Goal: Find contact information: Find contact information

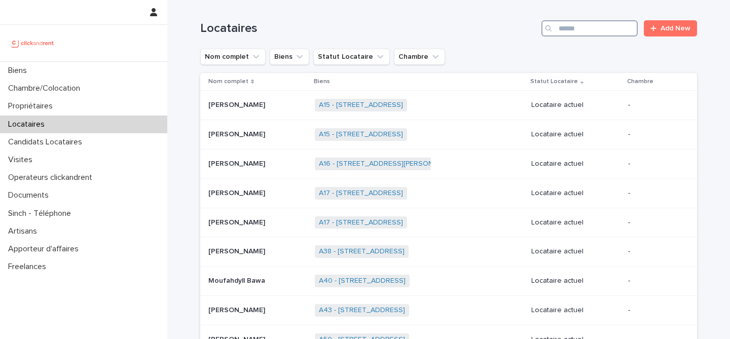
click at [592, 34] on input "Search" at bounding box center [589, 28] width 96 height 16
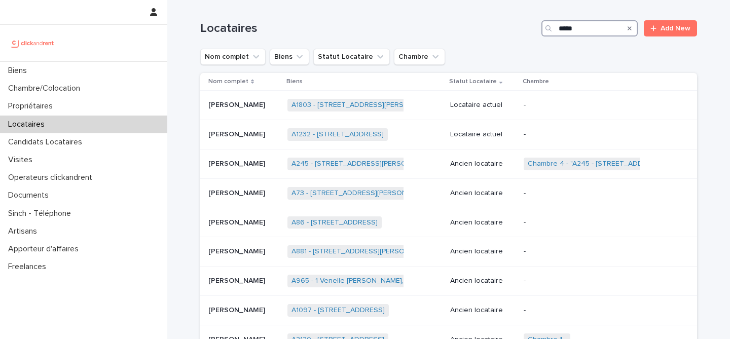
type input "*****"
click at [255, 113] on div "[PERSON_NAME]-[PERSON_NAME]" at bounding box center [243, 105] width 71 height 17
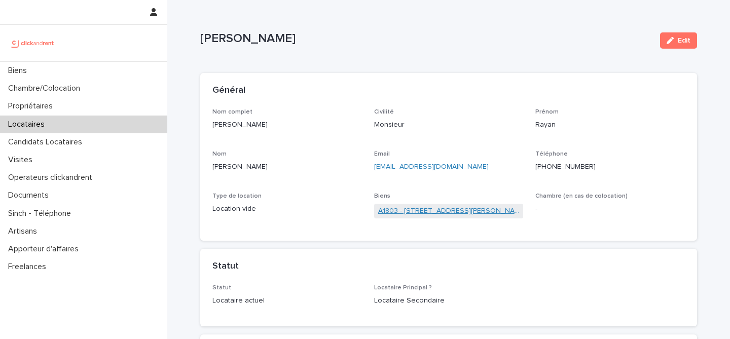
click at [388, 210] on link "A1803 - [STREET_ADDRESS][PERSON_NAME]" at bounding box center [448, 211] width 141 height 11
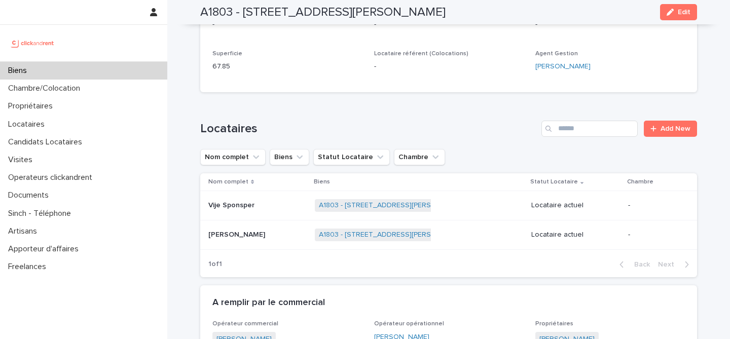
scroll to position [312, 0]
click at [121, 66] on div "Biens" at bounding box center [83, 71] width 167 height 18
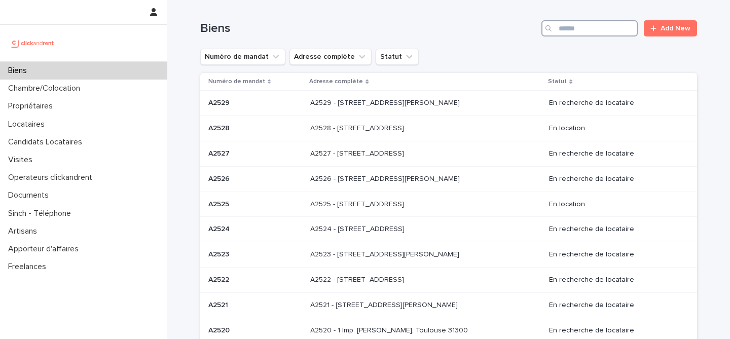
click at [607, 28] on input "Search" at bounding box center [589, 28] width 96 height 16
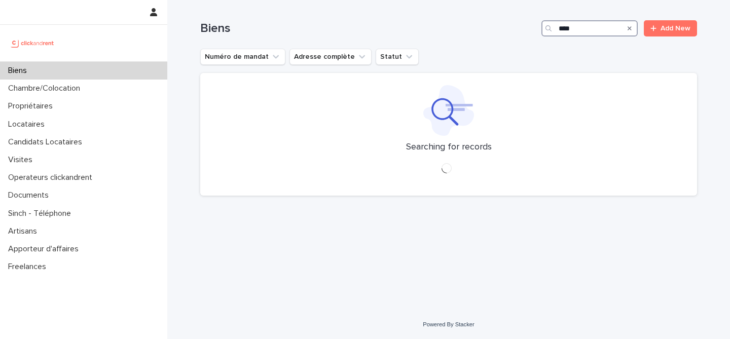
type input "*****"
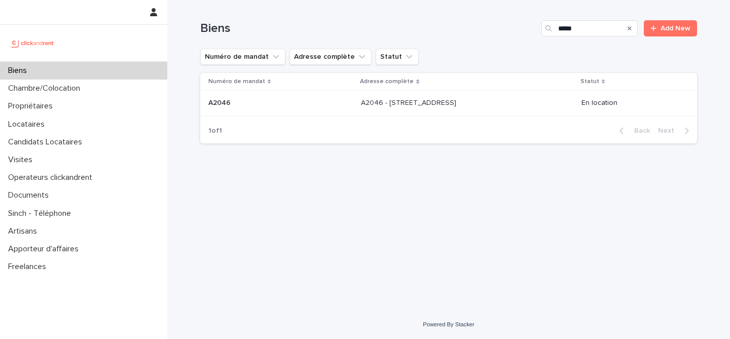
click at [368, 104] on p "A2046 - [STREET_ADDRESS]" at bounding box center [409, 102] width 97 height 11
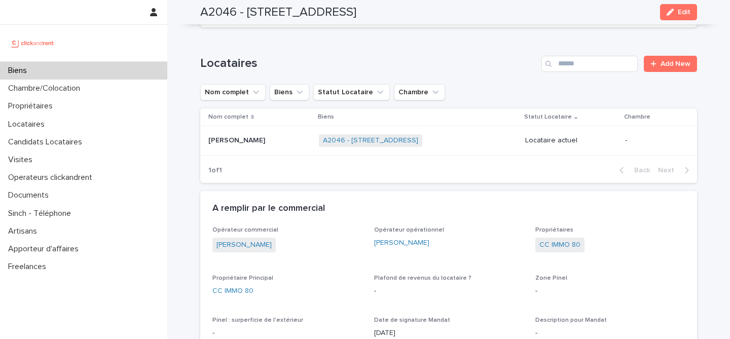
scroll to position [375, 0]
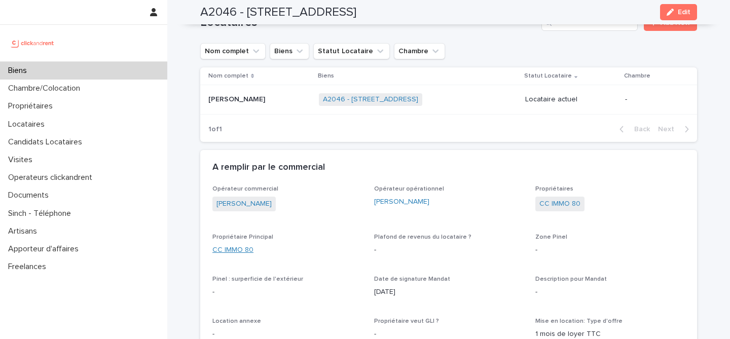
click at [228, 253] on link "CC IMMO 80" at bounding box center [232, 250] width 41 height 11
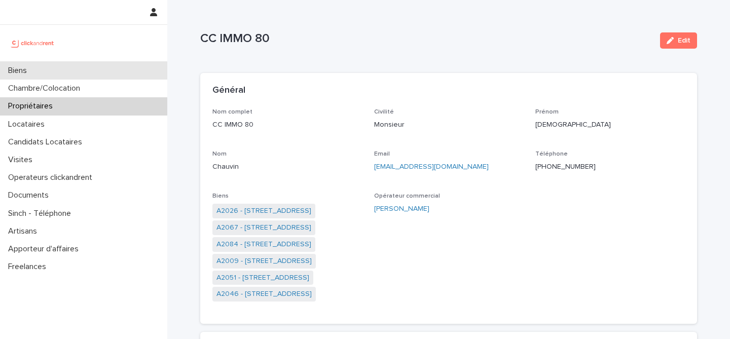
click at [76, 72] on div "Biens" at bounding box center [83, 71] width 167 height 18
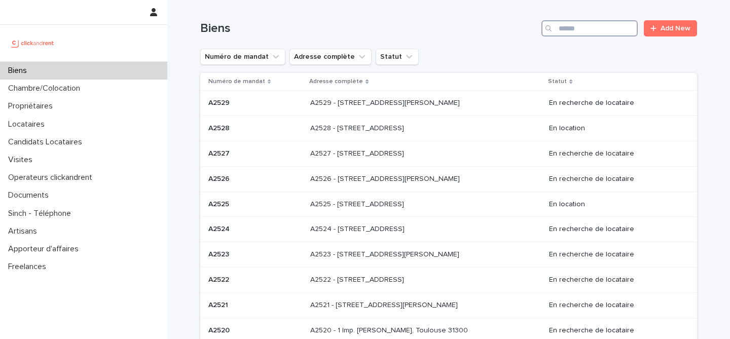
click at [573, 31] on input "Search" at bounding box center [589, 28] width 96 height 16
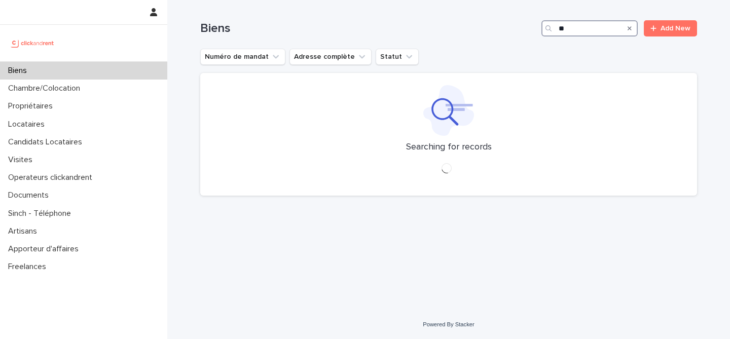
type input "*"
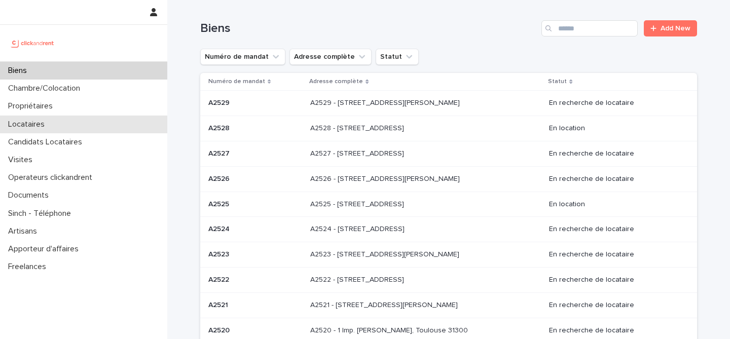
click at [55, 124] on div "Locataires" at bounding box center [83, 125] width 167 height 18
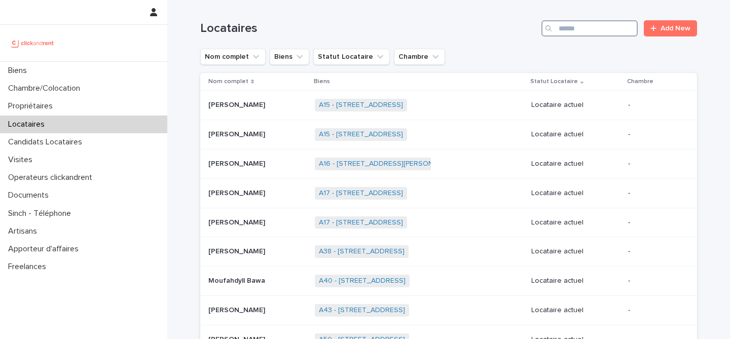
click at [574, 27] on input "Search" at bounding box center [589, 28] width 96 height 16
type input "*****"
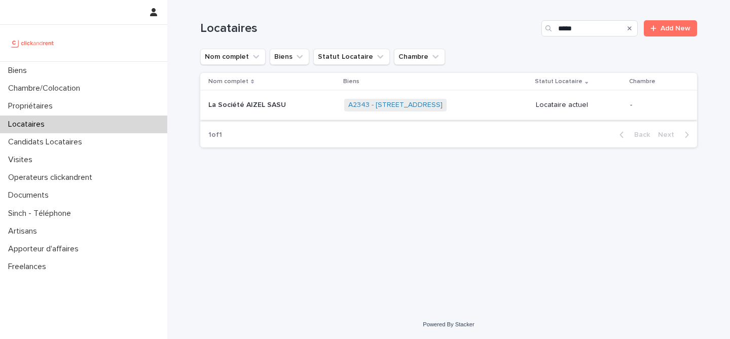
click at [298, 106] on p at bounding box center [271, 105] width 127 height 9
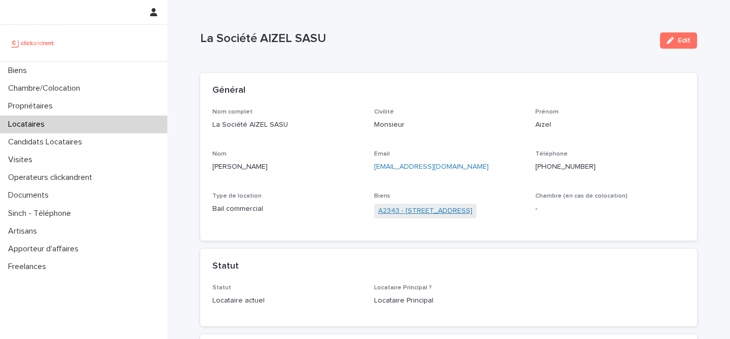
click at [393, 213] on link "A2343 - [STREET_ADDRESS]" at bounding box center [425, 211] width 94 height 11
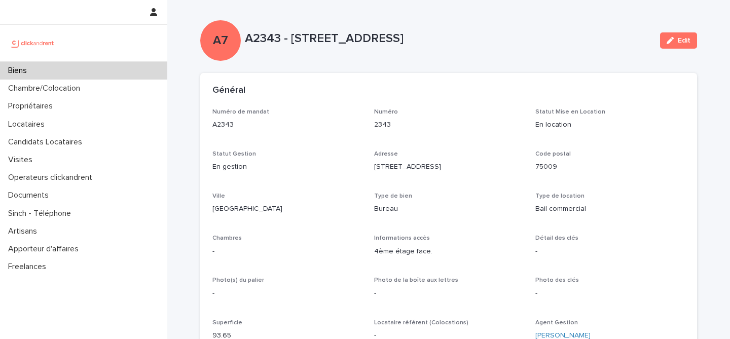
click at [86, 72] on div "Biens" at bounding box center [83, 71] width 167 height 18
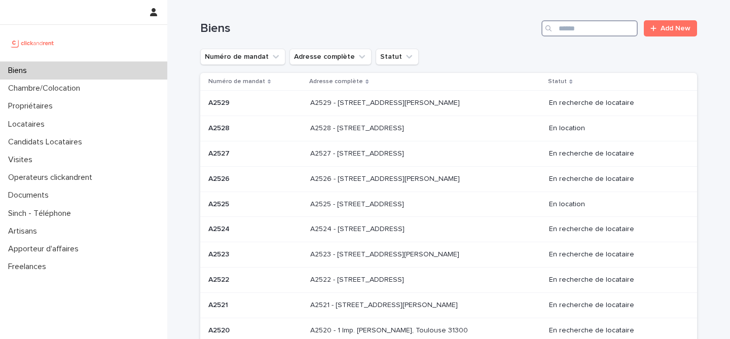
click at [577, 35] on input "Search" at bounding box center [589, 28] width 96 height 16
type input "*****"
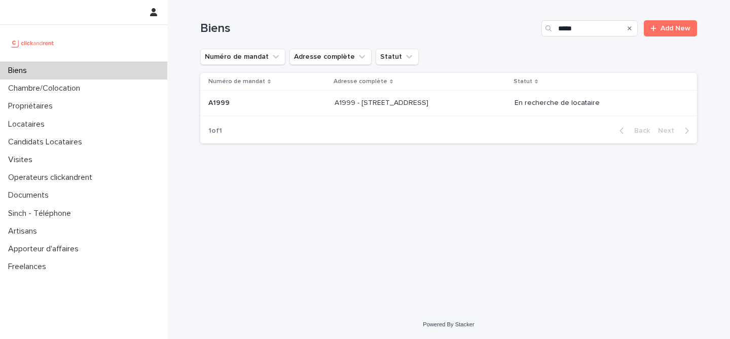
click at [378, 100] on p "A1999 - [STREET_ADDRESS]" at bounding box center [382, 102] width 96 height 11
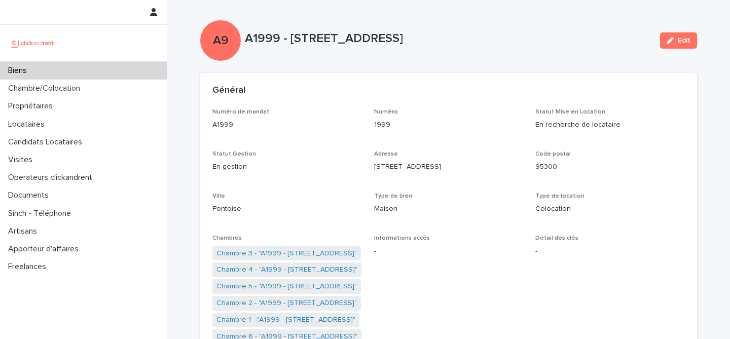
drag, startPoint x: 364, startPoint y: 166, endPoint x: 470, endPoint y: 172, distance: 106.1
click at [470, 172] on div "Numéro de mandat A1999 Numéro 1999 Statut Mise en Location En recherche de loca…" at bounding box center [448, 281] width 472 height 347
click at [479, 171] on p "[STREET_ADDRESS]" at bounding box center [449, 167] width 150 height 11
drag, startPoint x: 479, startPoint y: 171, endPoint x: 373, endPoint y: 166, distance: 106.0
click at [373, 166] on div "Numéro de mandat A1999 Numéro 1999 Statut Mise en Location En recherche de loca…" at bounding box center [448, 281] width 472 height 347
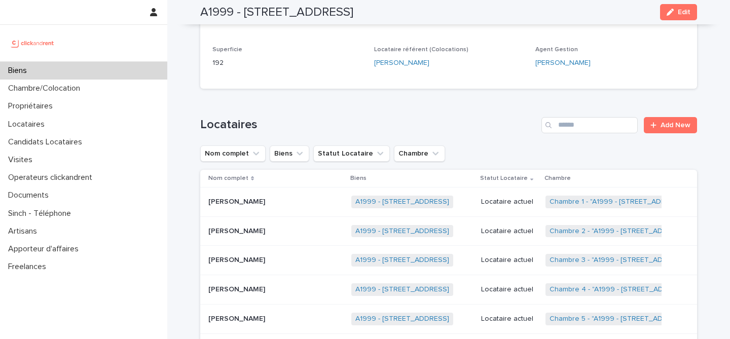
scroll to position [392, 0]
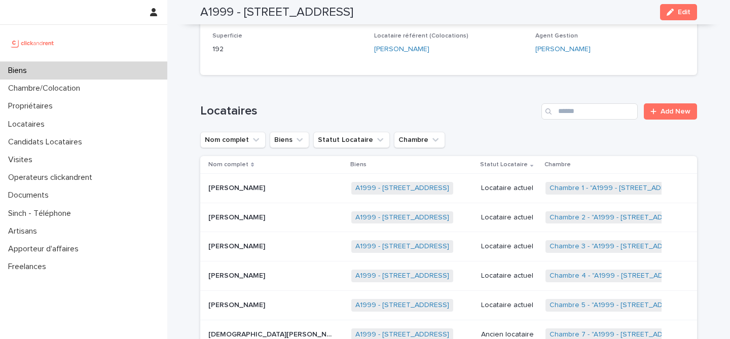
click at [260, 253] on div "[PERSON_NAME] [PERSON_NAME]" at bounding box center [275, 246] width 135 height 17
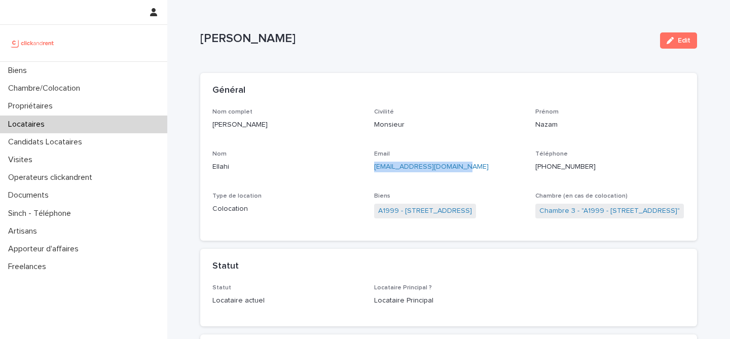
drag, startPoint x: 472, startPoint y: 167, endPoint x: 371, endPoint y: 167, distance: 100.3
click at [371, 167] on div "Nom complet [PERSON_NAME] Civilité Monsieur [PERSON_NAME] Nom Ellahi Email [EMA…" at bounding box center [448, 168] width 472 height 121
copy link "[EMAIL_ADDRESS][DOMAIN_NAME]"
drag, startPoint x: 592, startPoint y: 168, endPoint x: 535, endPoint y: 169, distance: 57.3
click at [535, 169] on p "[PHONE_NUMBER]" at bounding box center [610, 167] width 150 height 11
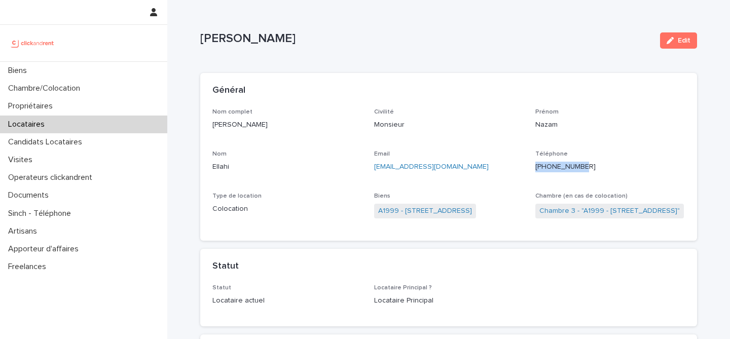
copy p "[PHONE_NUMBER]"
click at [398, 210] on link "A1999 - [STREET_ADDRESS]" at bounding box center [425, 211] width 94 height 11
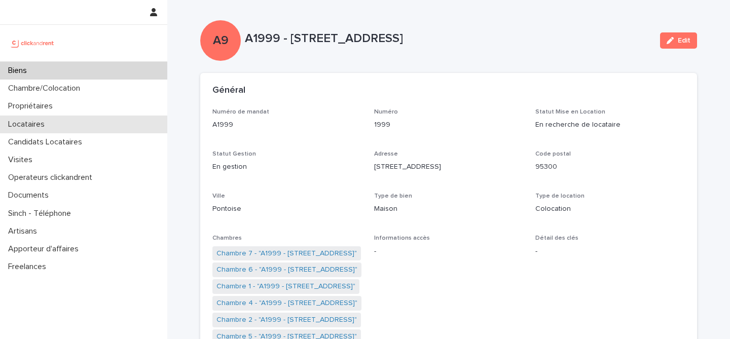
click at [61, 124] on div "Locataires" at bounding box center [83, 125] width 167 height 18
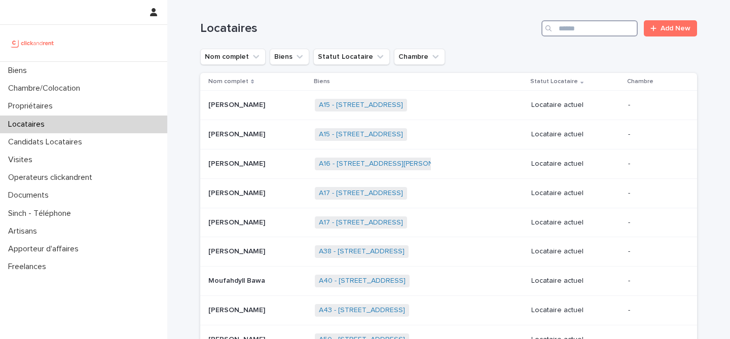
click at [588, 30] on input "Search" at bounding box center [589, 28] width 96 height 16
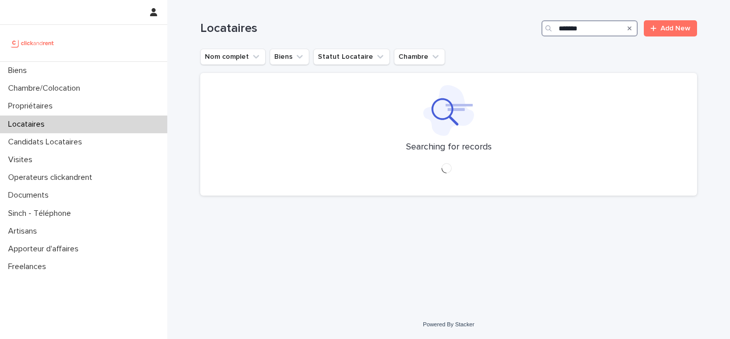
type input "********"
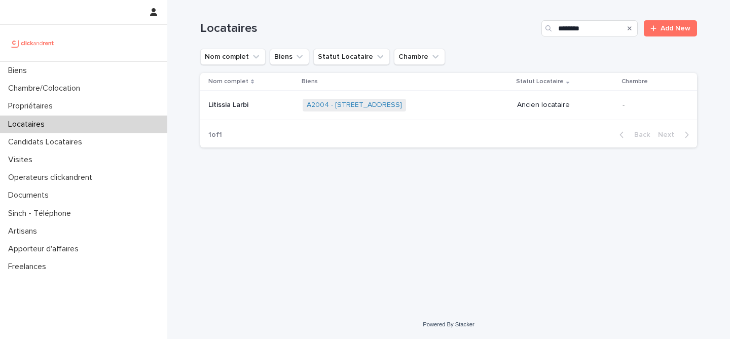
click at [467, 106] on div "A2004 - [STREET_ADDRESS] + 0" at bounding box center [406, 105] width 206 height 21
